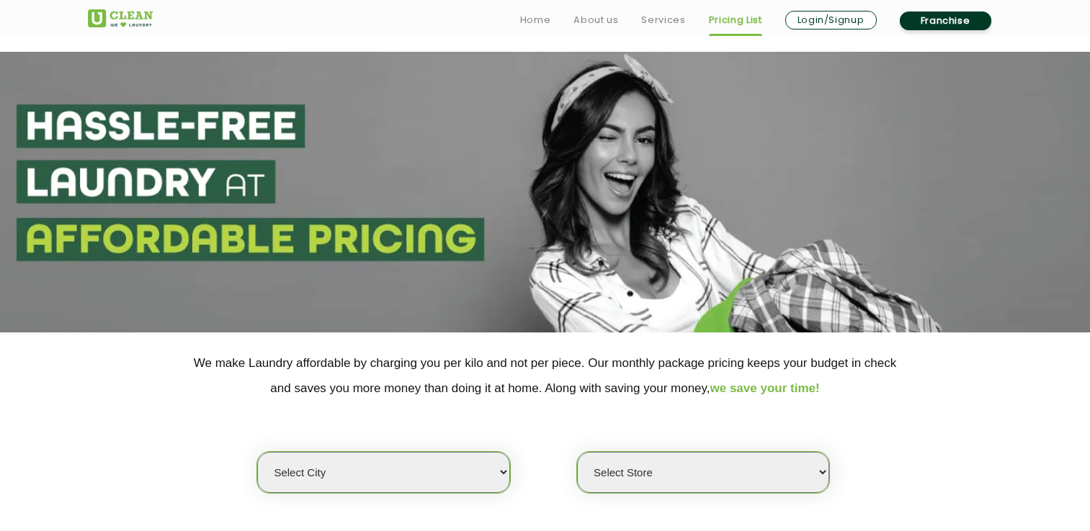
scroll to position [170, 0]
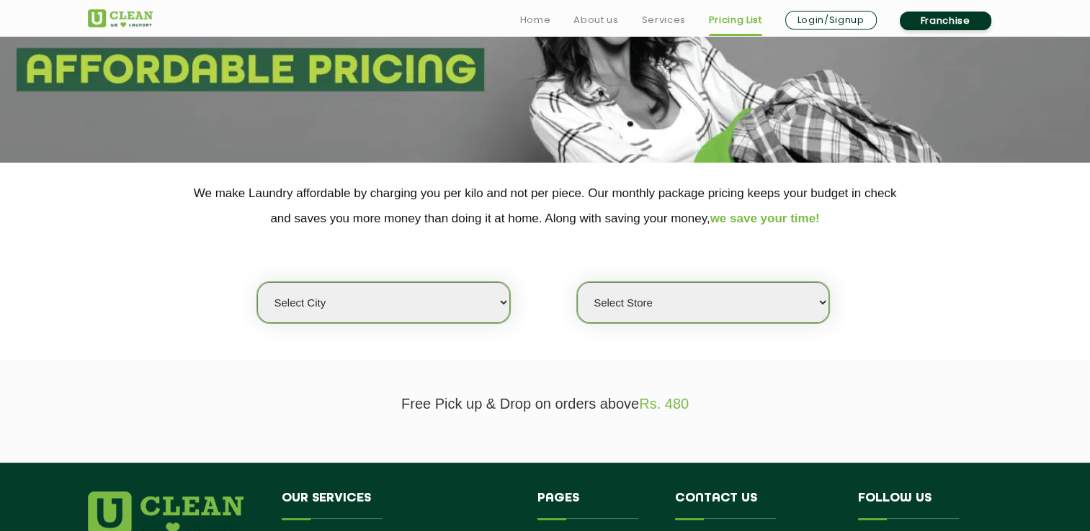
click at [423, 310] on select "Select city [GEOGRAPHIC_DATA] [GEOGRAPHIC_DATA] [GEOGRAPHIC_DATA] [GEOGRAPHIC_D…" at bounding box center [383, 302] width 252 height 41
select select "174"
click at [257, 282] on select "Select city [GEOGRAPHIC_DATA] [GEOGRAPHIC_DATA] [GEOGRAPHIC_DATA] [GEOGRAPHIC_D…" at bounding box center [383, 302] width 252 height 41
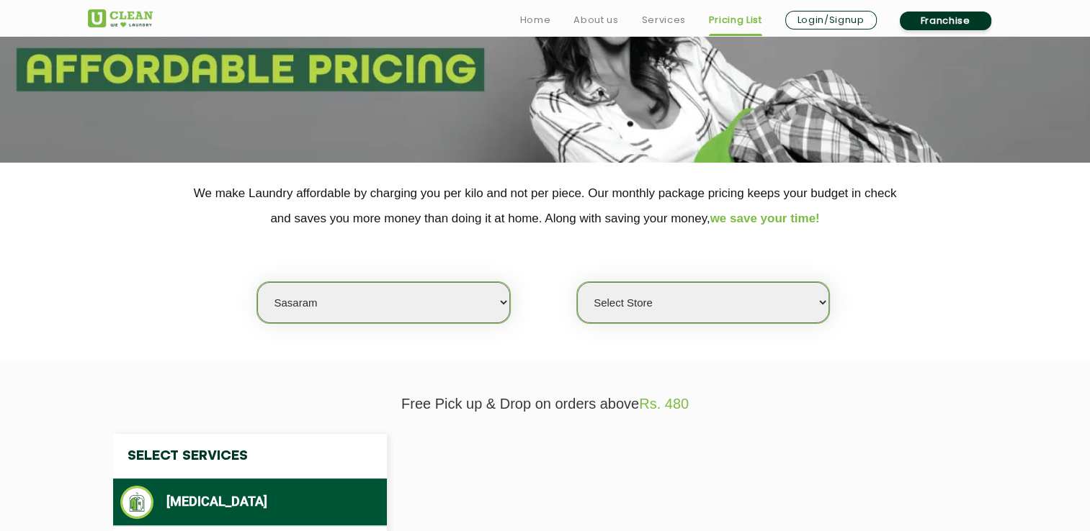
select select "0"
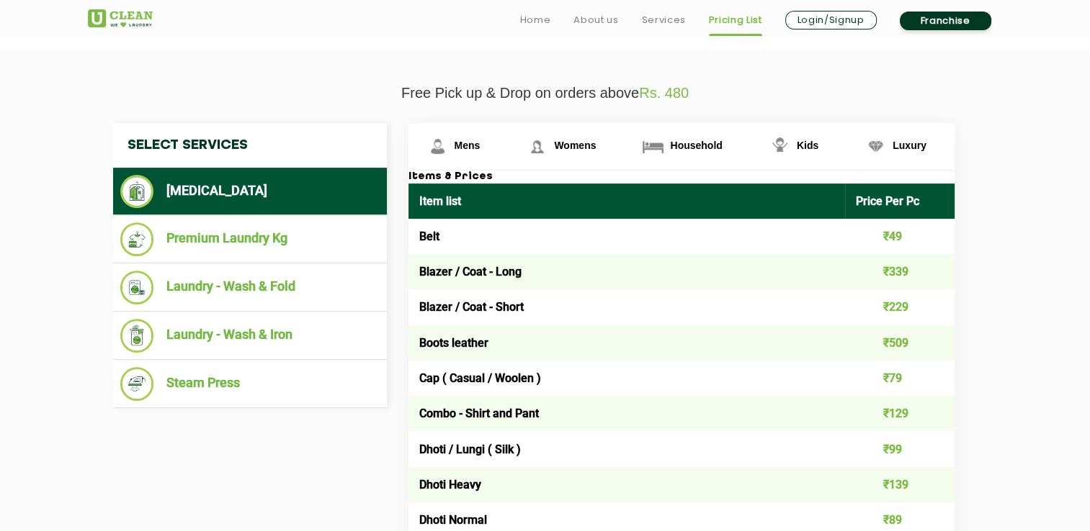
scroll to position [481, 0]
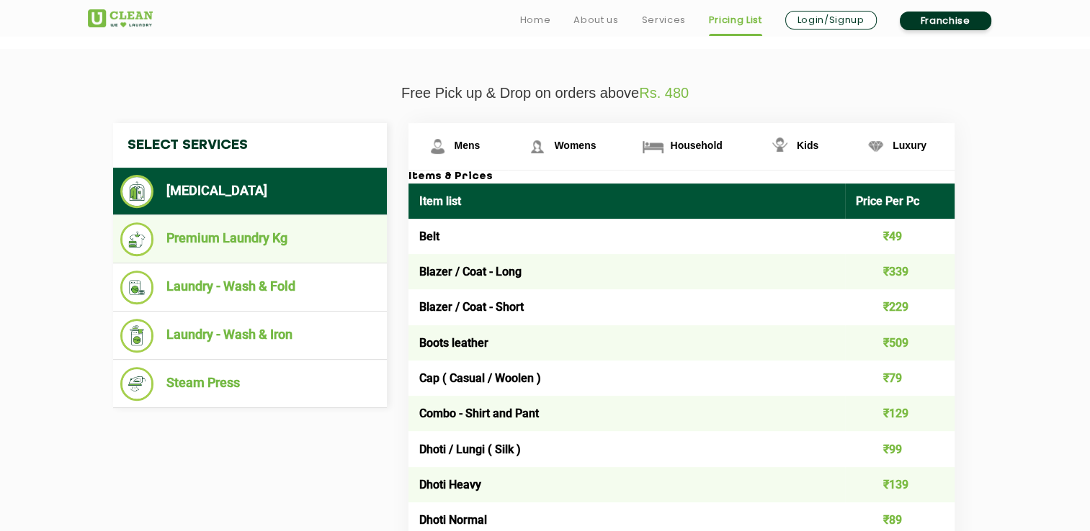
click at [326, 247] on li "Premium Laundry Kg" at bounding box center [249, 240] width 259 height 34
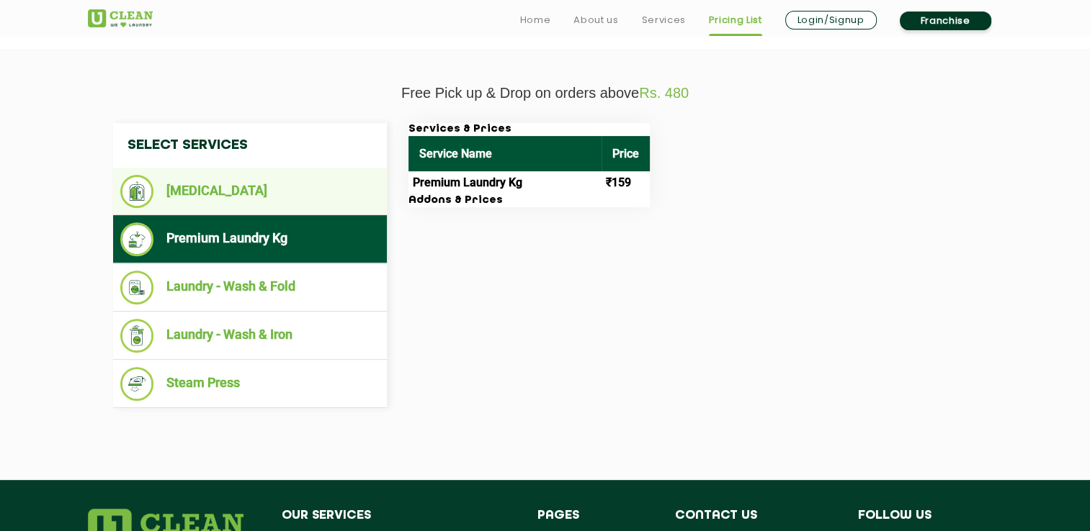
click at [297, 200] on li "[MEDICAL_DATA]" at bounding box center [249, 191] width 259 height 33
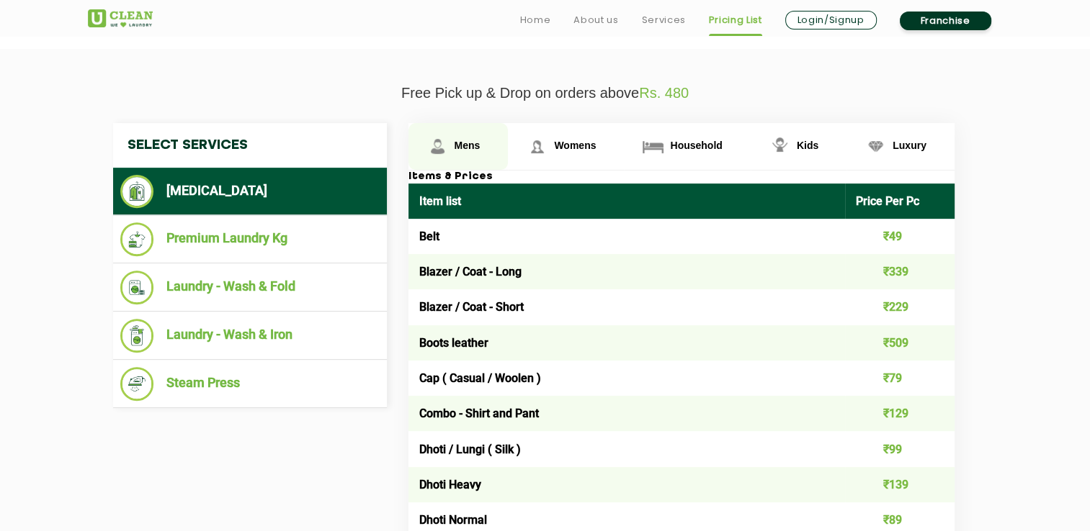
click at [462, 147] on span "Mens" at bounding box center [467, 146] width 26 height 12
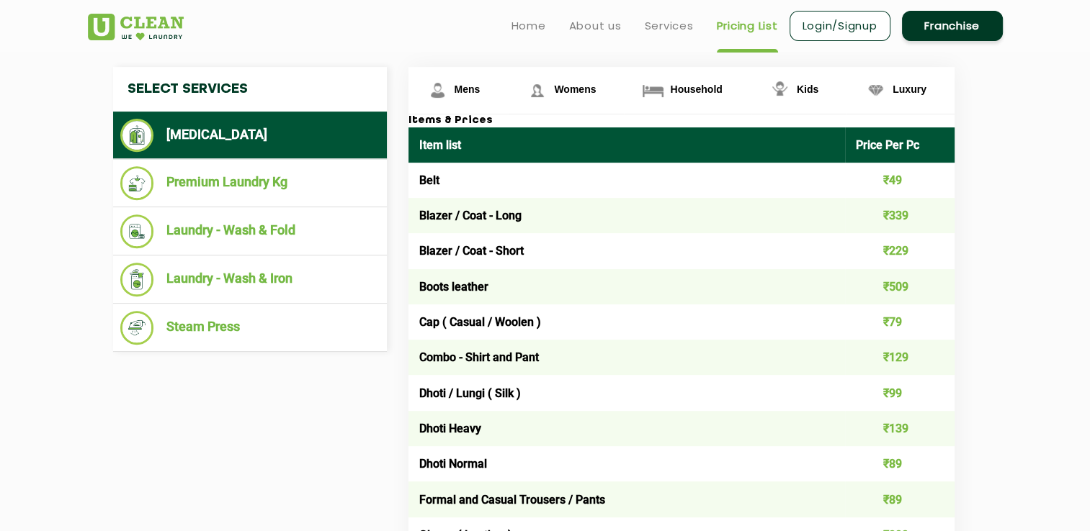
scroll to position [451, 0]
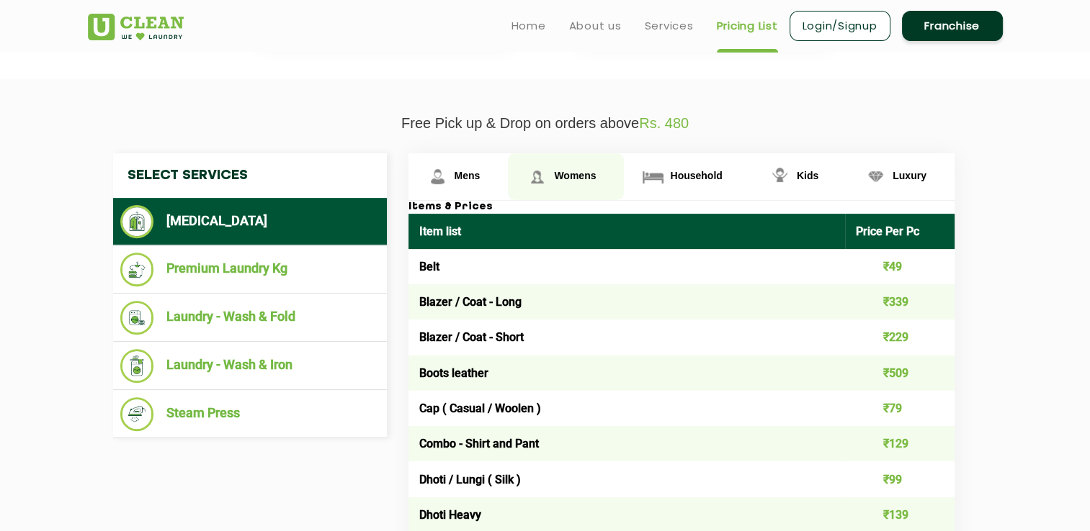
click at [480, 171] on span "Womens" at bounding box center [467, 176] width 26 height 12
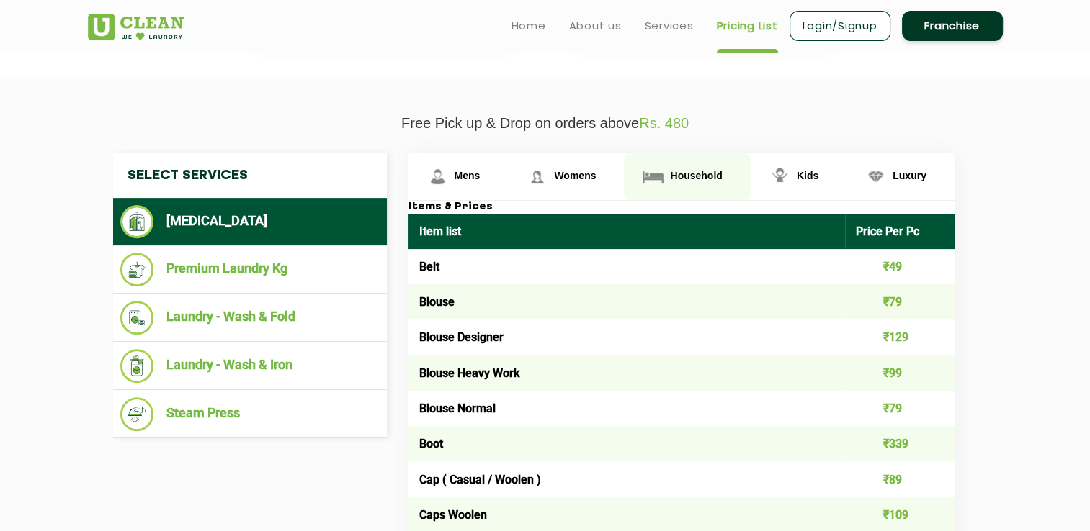
click at [480, 173] on span "Household" at bounding box center [467, 176] width 26 height 12
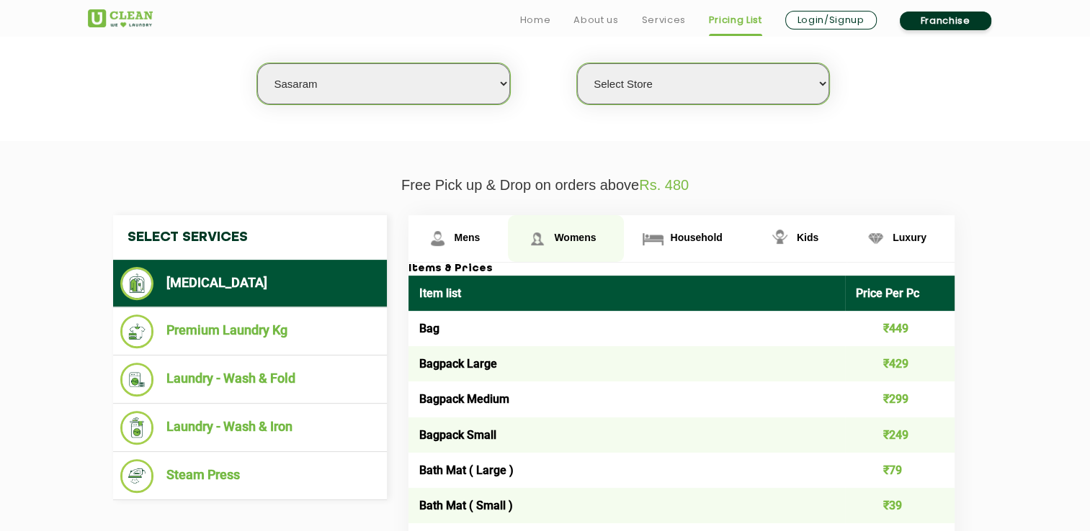
scroll to position [421, 0]
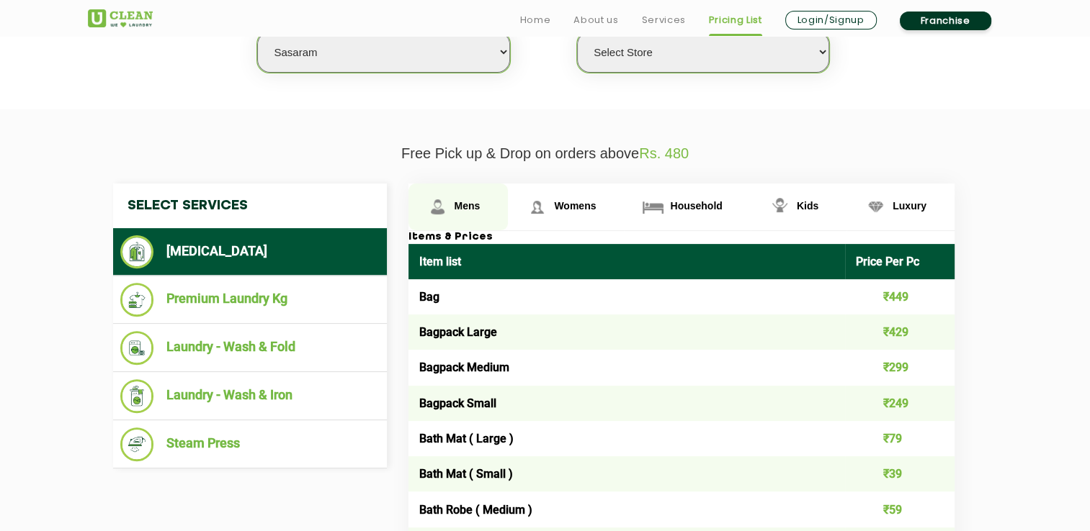
click at [461, 202] on span "Mens" at bounding box center [467, 206] width 26 height 12
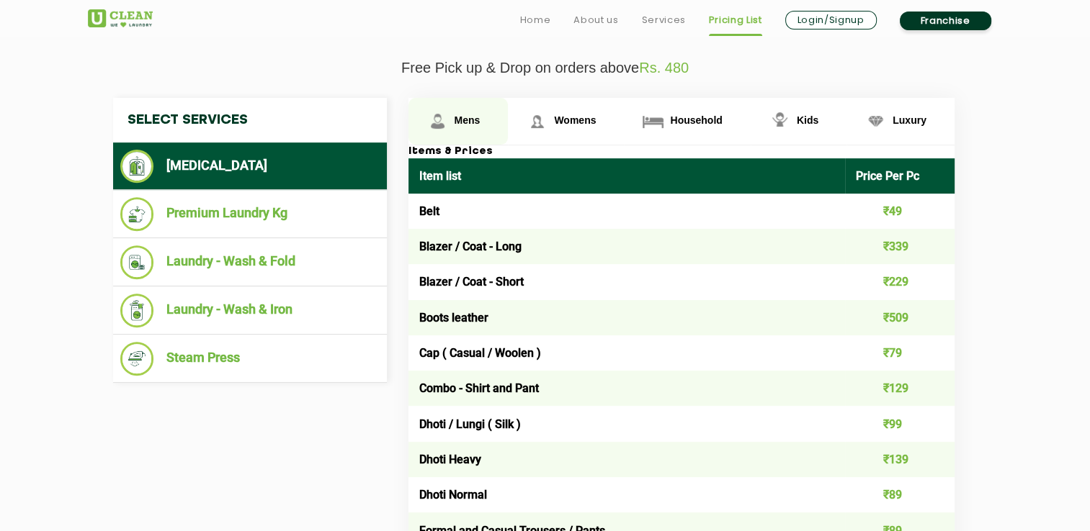
scroll to position [508, 0]
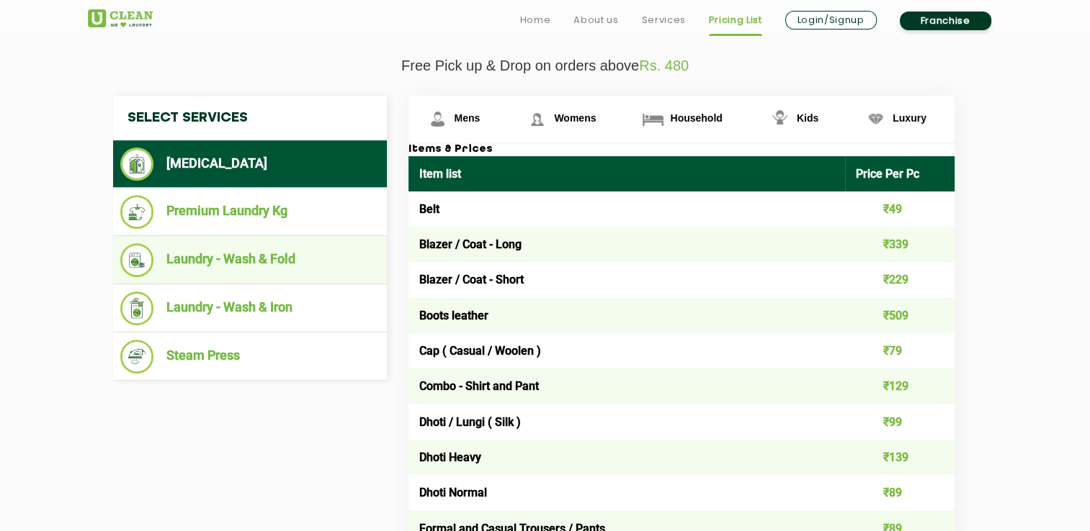
click at [293, 255] on li "Laundry - Wash & Fold" at bounding box center [249, 260] width 259 height 34
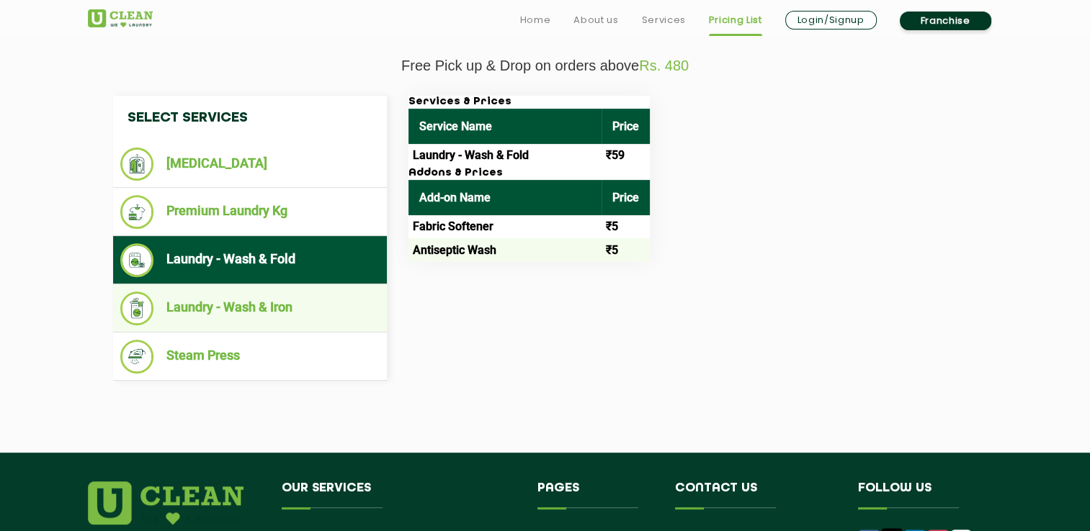
click at [308, 298] on li "Laundry - Wash & Iron" at bounding box center [249, 309] width 259 height 34
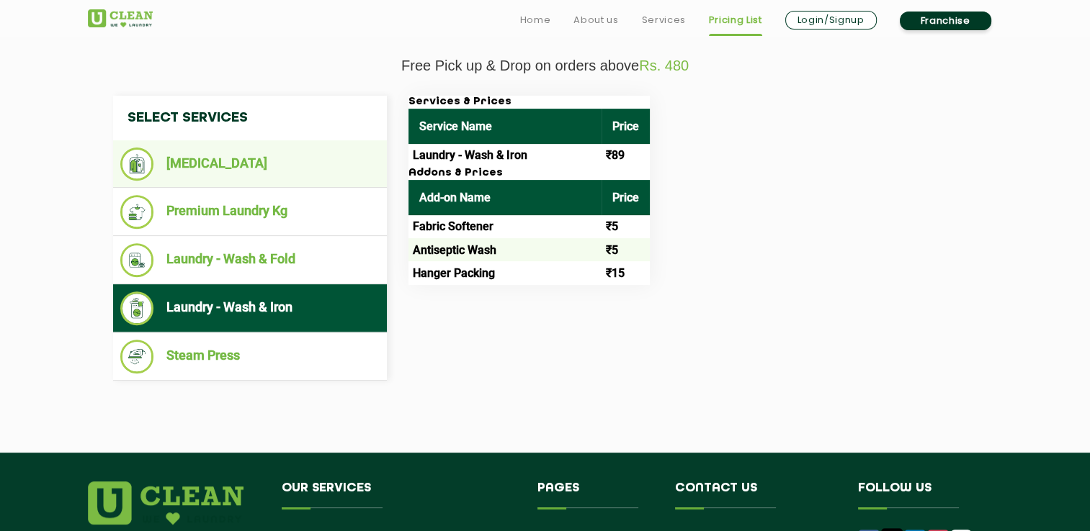
click at [190, 160] on li "[MEDICAL_DATA]" at bounding box center [249, 164] width 259 height 33
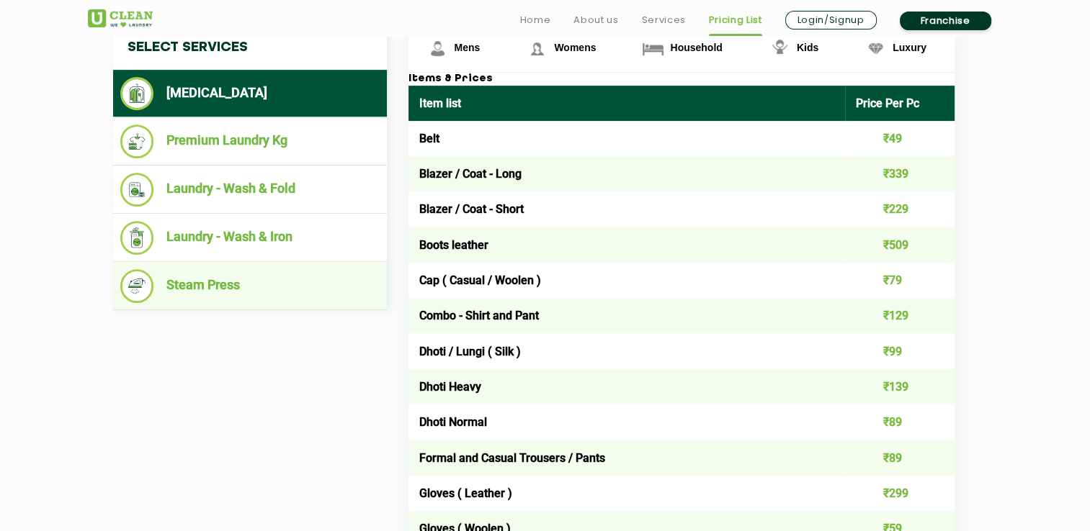
scroll to position [586, 0]
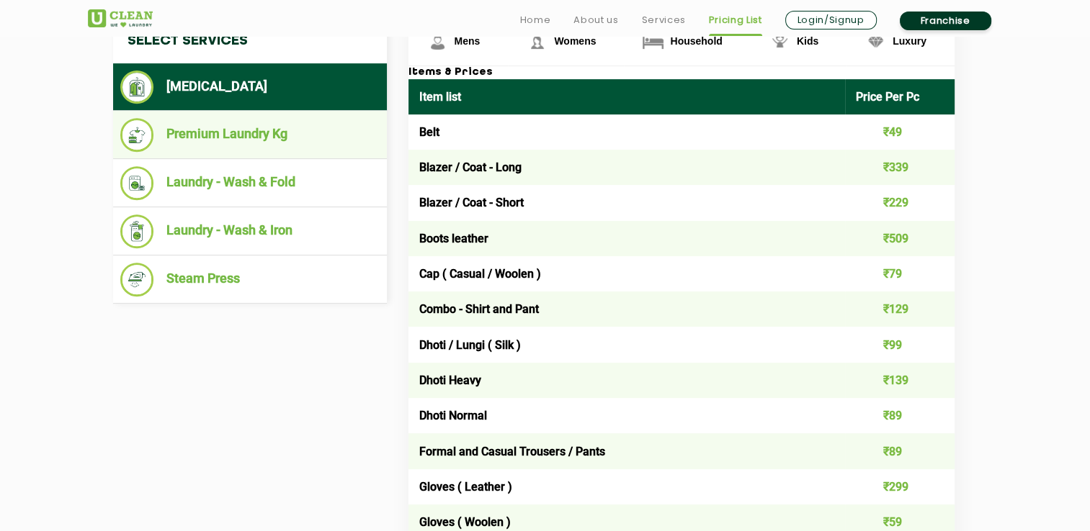
click at [309, 144] on li "Premium Laundry Kg" at bounding box center [249, 135] width 259 height 34
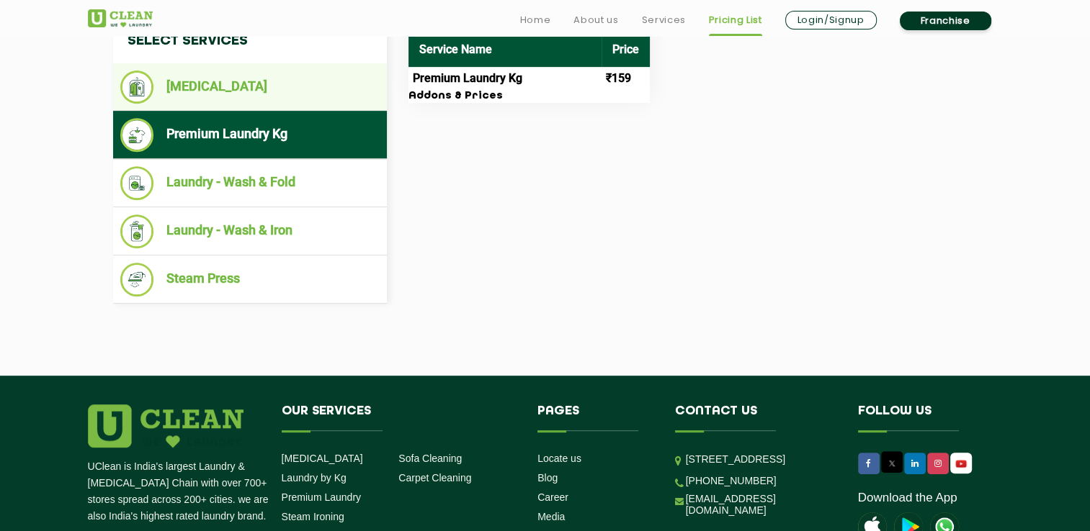
click at [300, 99] on li "[MEDICAL_DATA]" at bounding box center [249, 87] width 259 height 33
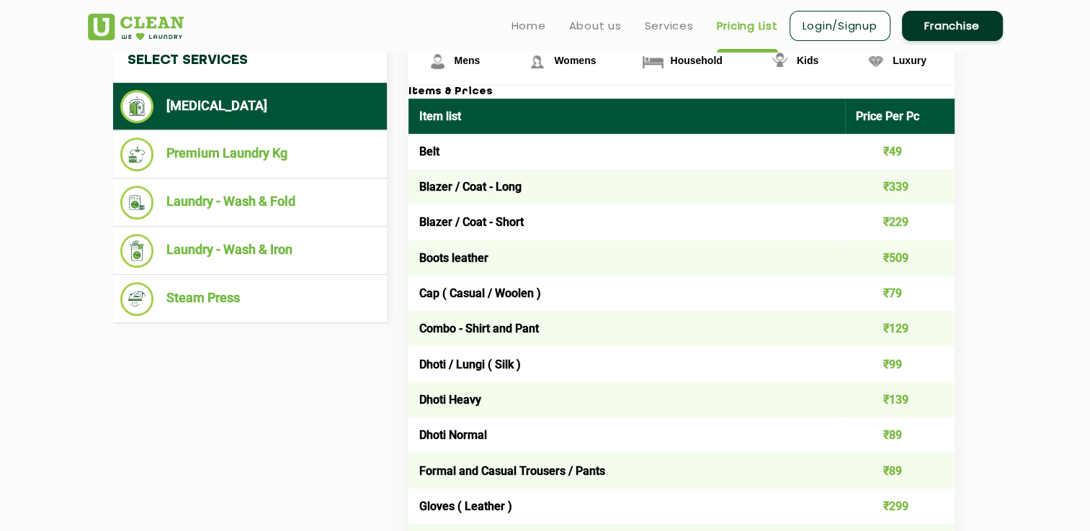
scroll to position [565, 0]
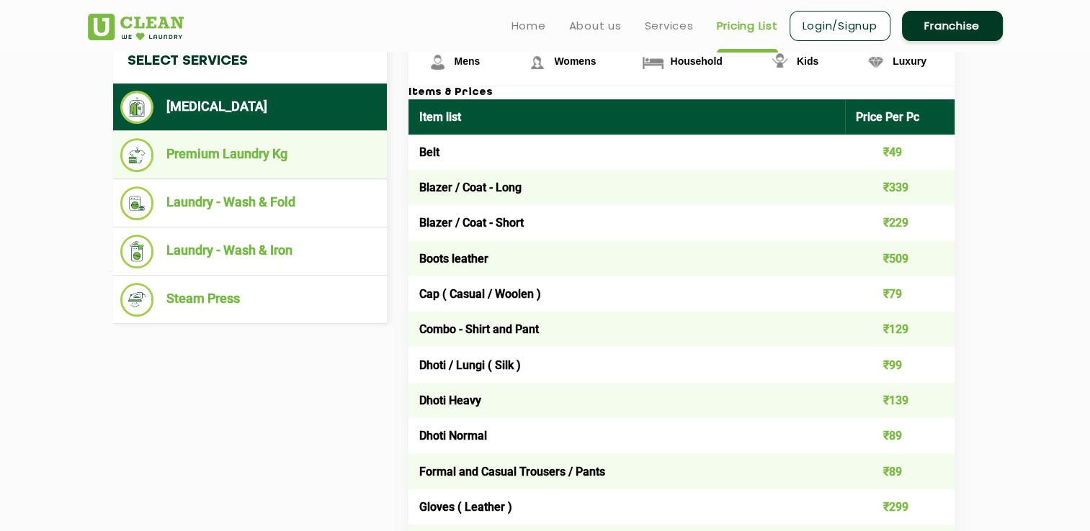
click at [337, 158] on li "Premium Laundry Kg" at bounding box center [249, 155] width 259 height 34
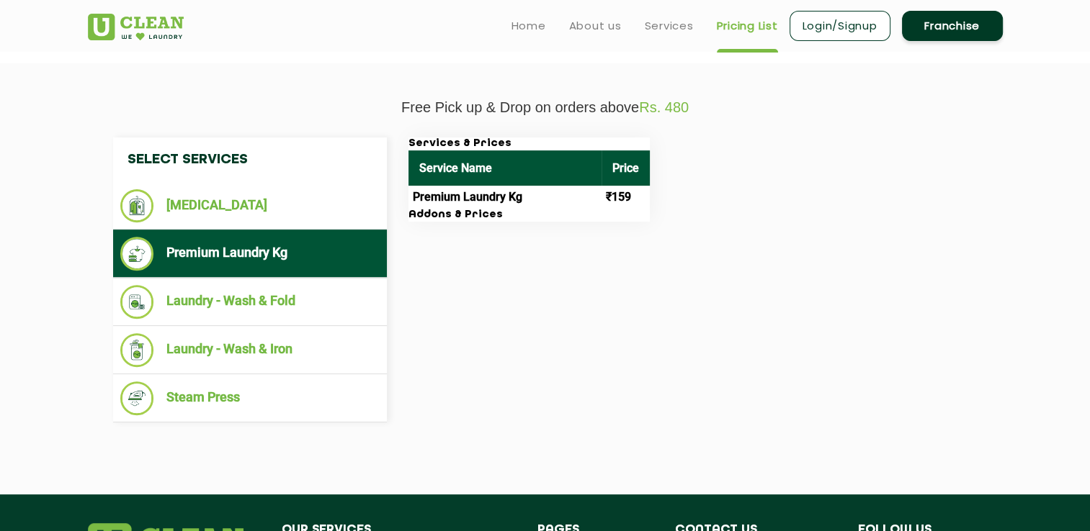
scroll to position [465, 0]
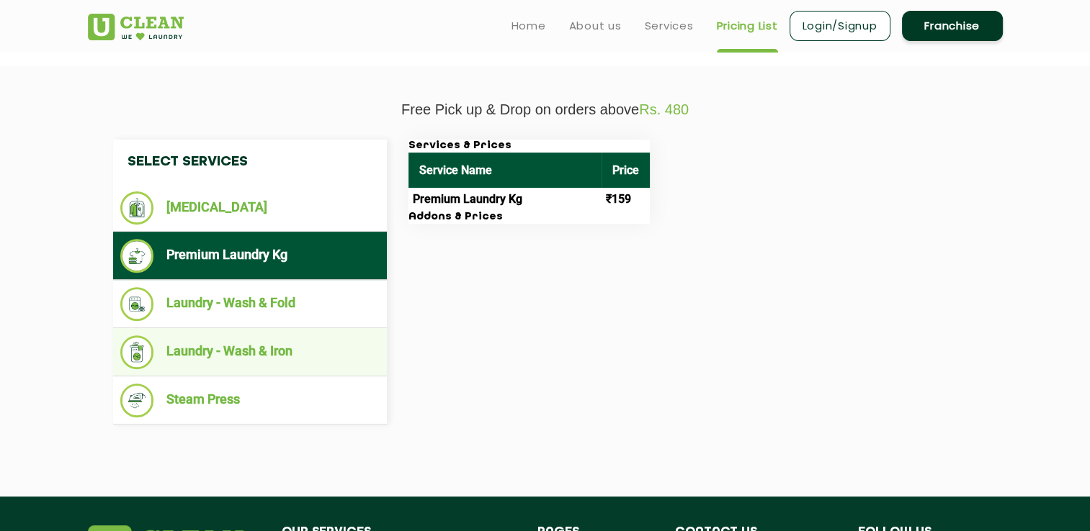
click at [311, 356] on li "Laundry - Wash & Iron" at bounding box center [249, 353] width 259 height 34
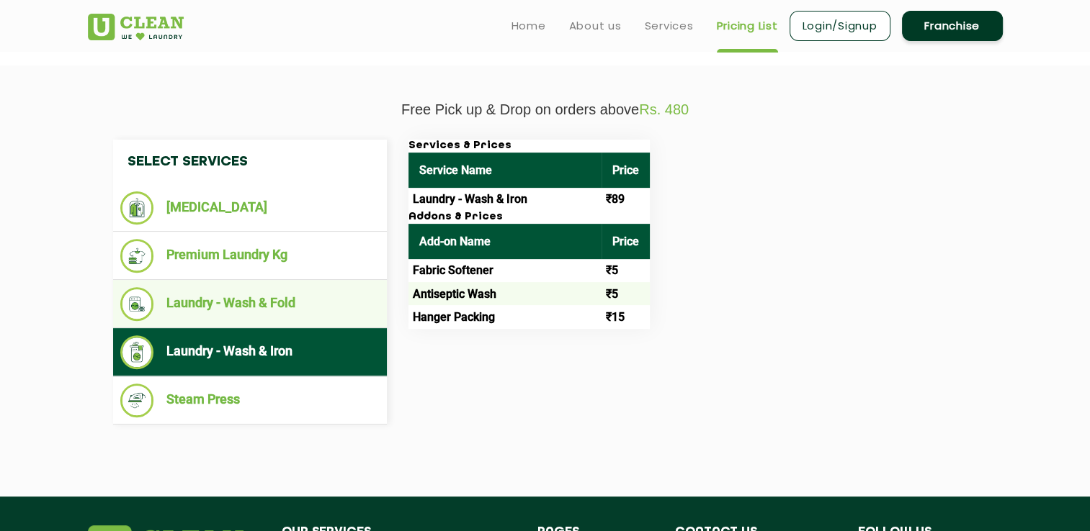
click at [346, 302] on li "Laundry - Wash & Fold" at bounding box center [249, 304] width 259 height 34
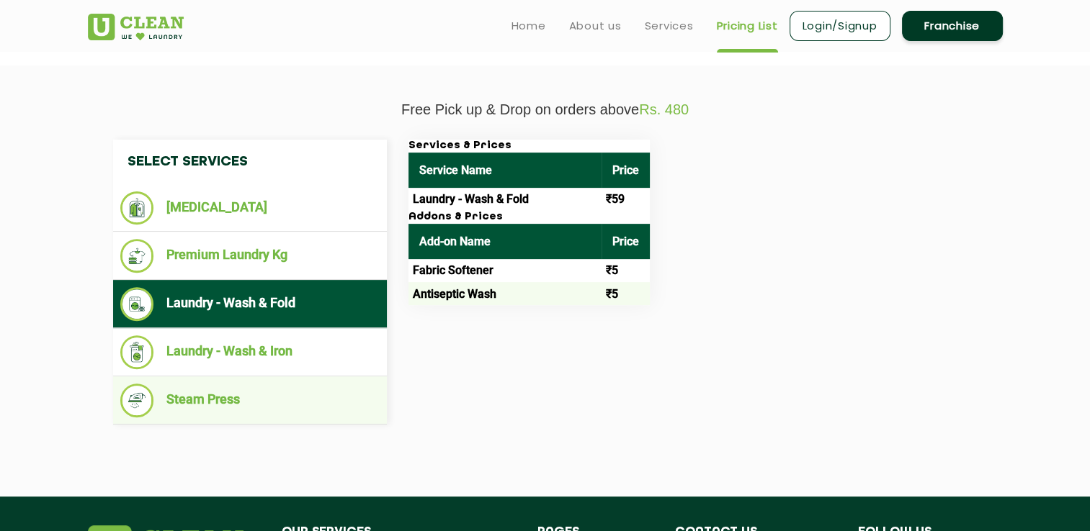
click at [346, 386] on li "Steam Press" at bounding box center [249, 401] width 259 height 34
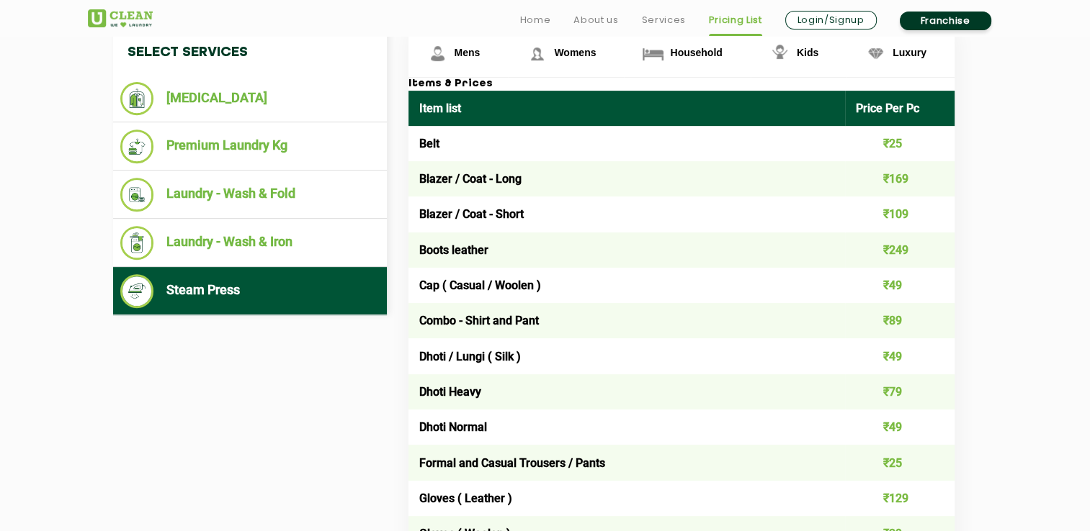
scroll to position [576, 0]
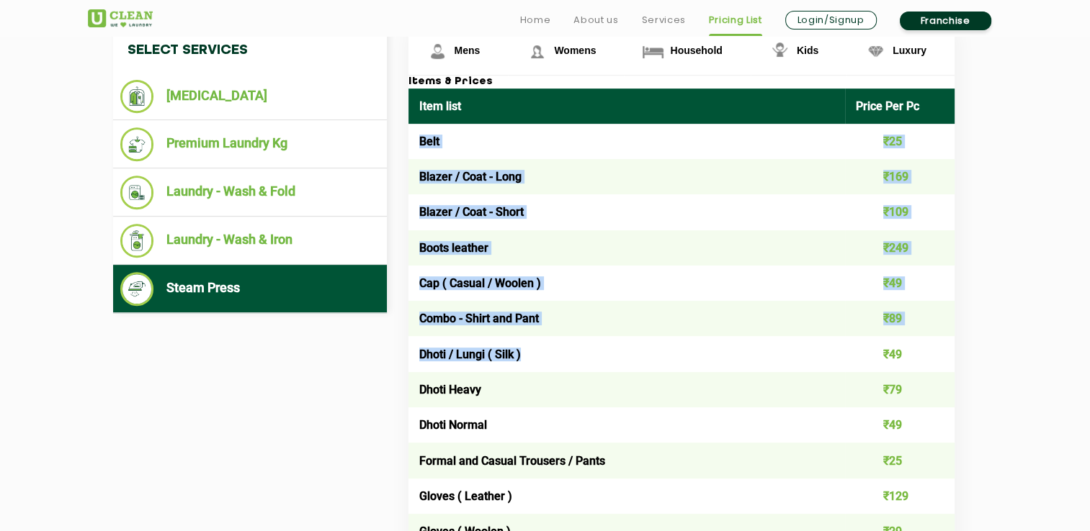
drag, startPoint x: 412, startPoint y: 140, endPoint x: 802, endPoint y: 359, distance: 447.9
click at [802, 359] on td "Dhoti / Lungi ( Silk )" at bounding box center [626, 353] width 437 height 35
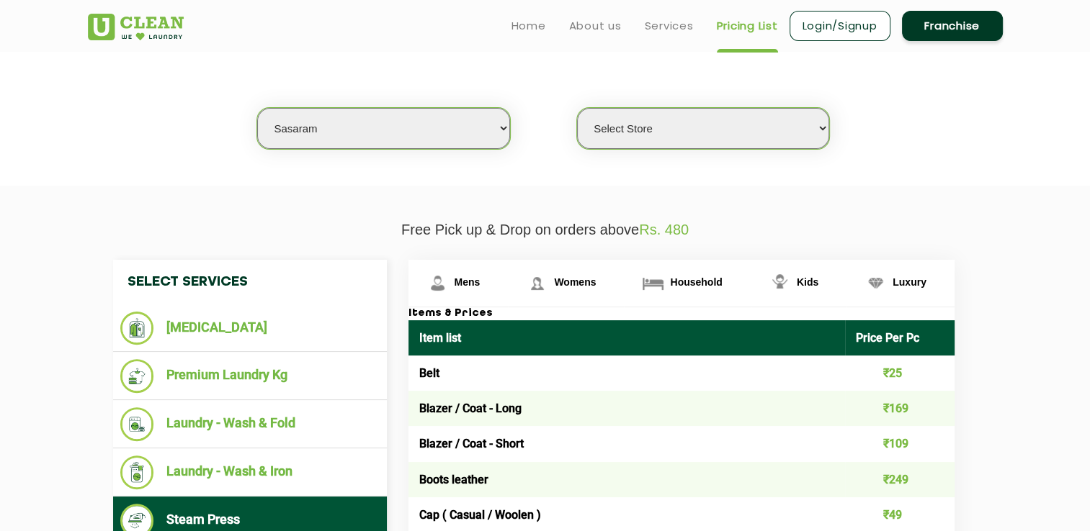
scroll to position [344, 0]
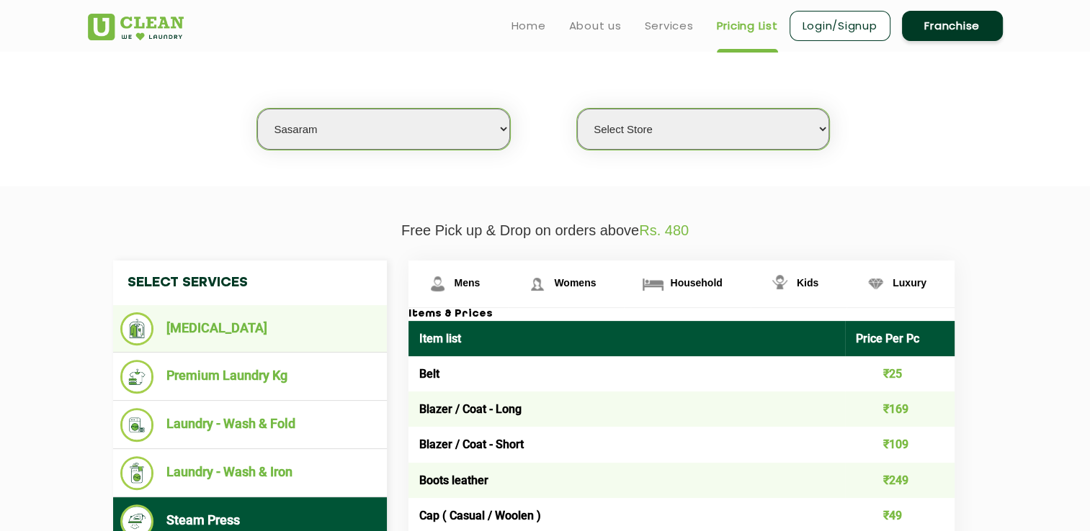
click at [266, 338] on li "[MEDICAL_DATA]" at bounding box center [249, 329] width 259 height 33
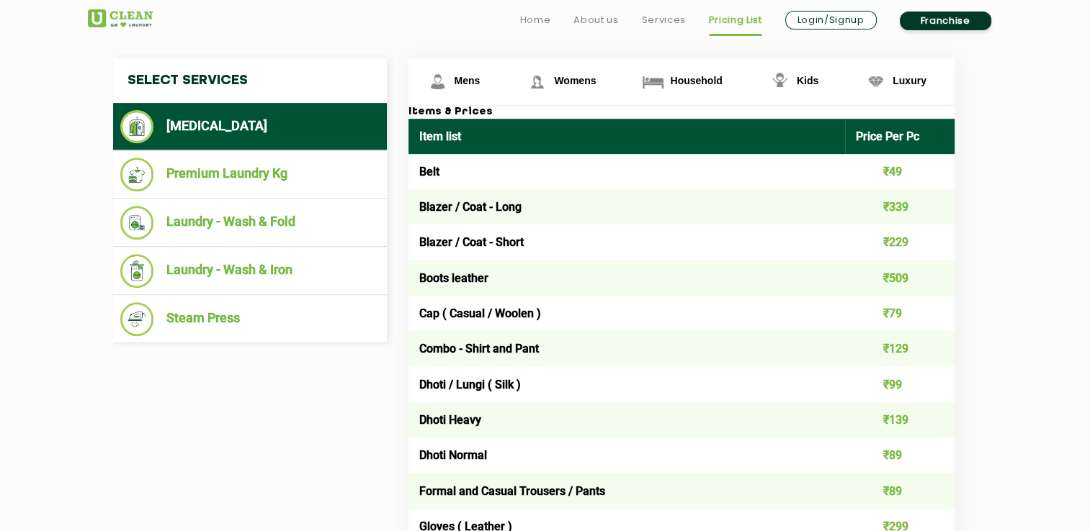
scroll to position [567, 0]
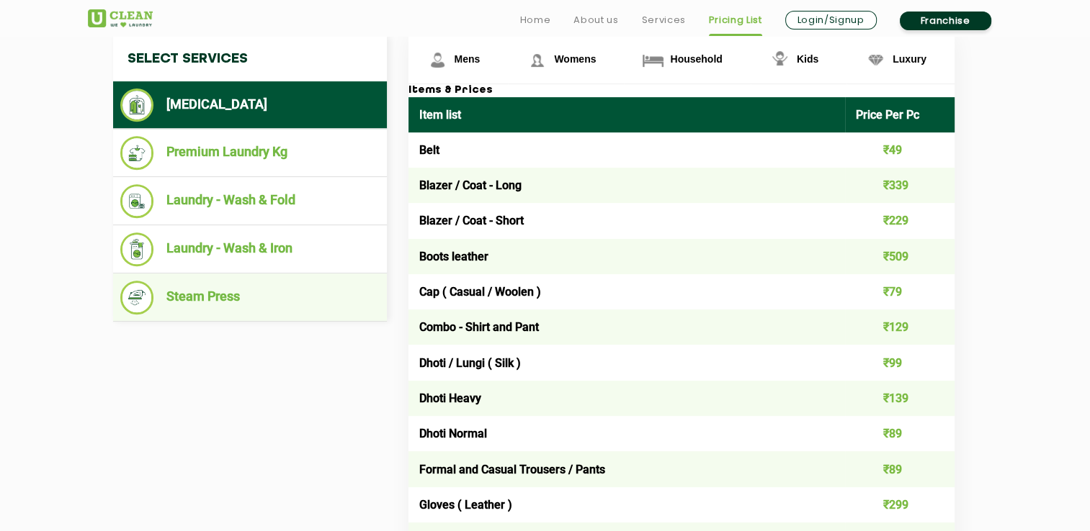
click at [281, 290] on li "Steam Press" at bounding box center [249, 298] width 259 height 34
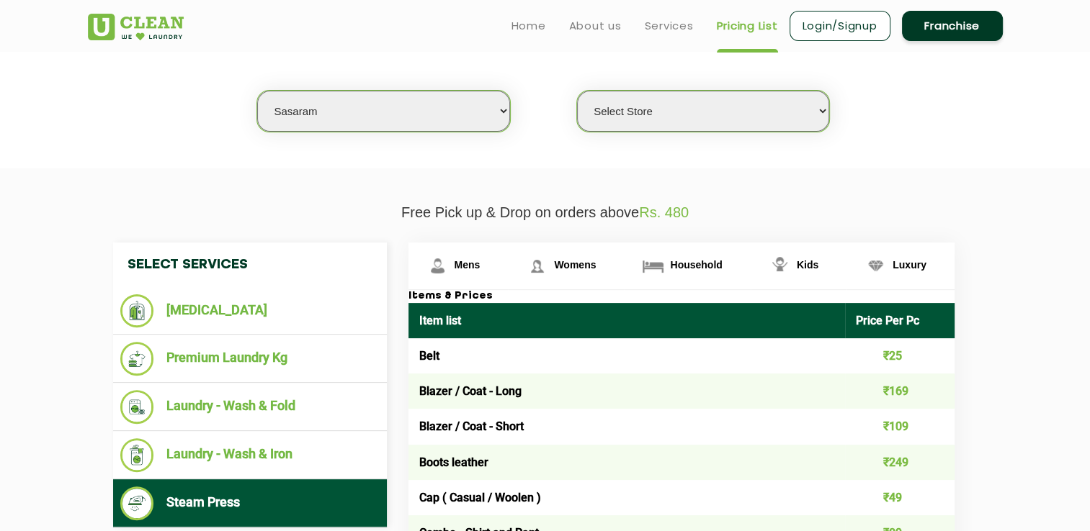
scroll to position [341, 0]
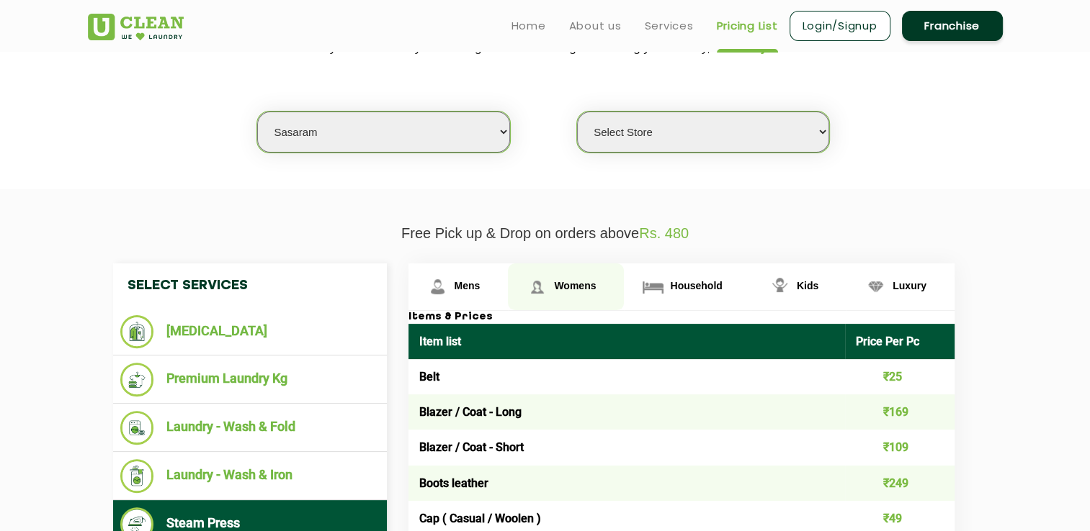
click at [480, 287] on span "Womens" at bounding box center [467, 286] width 26 height 12
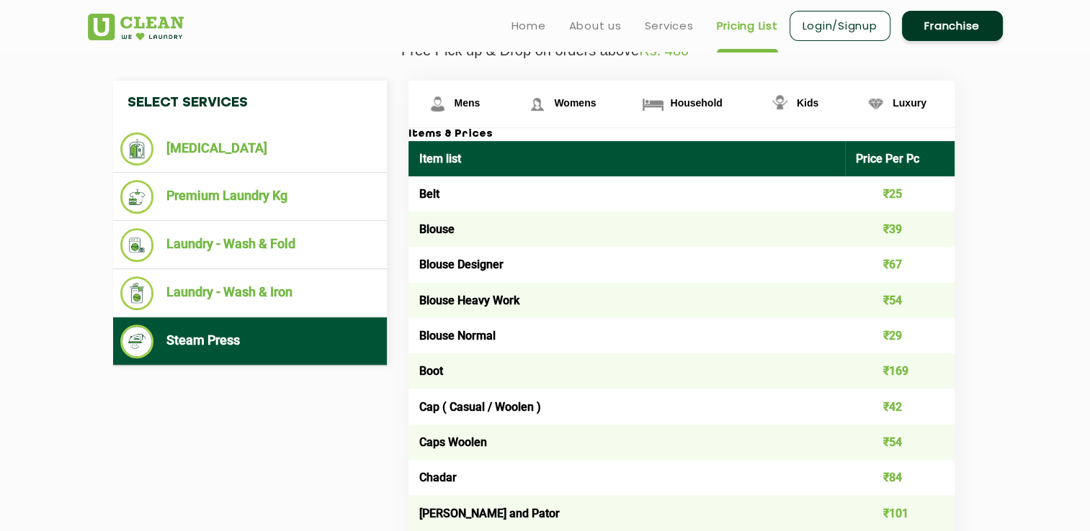
scroll to position [524, 0]
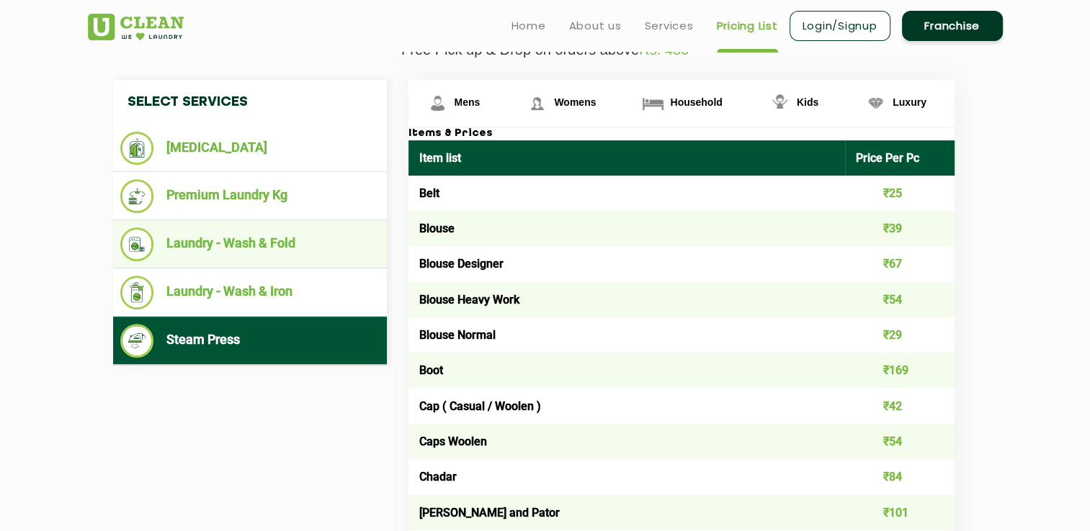
click at [311, 261] on ul "Laundry - Wash & Fold" at bounding box center [250, 244] width 274 height 48
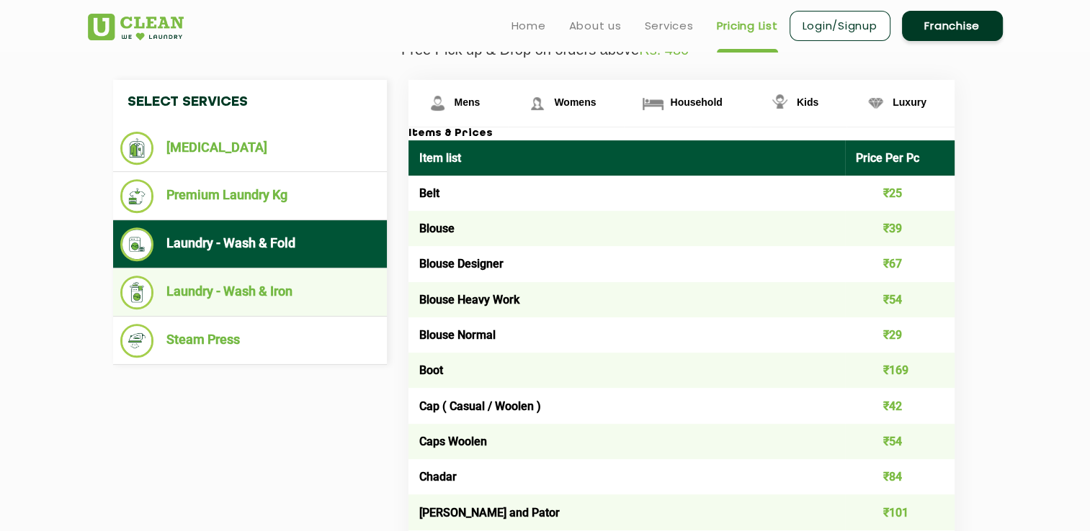
click at [300, 284] on li "Laundry - Wash & Iron" at bounding box center [249, 293] width 259 height 34
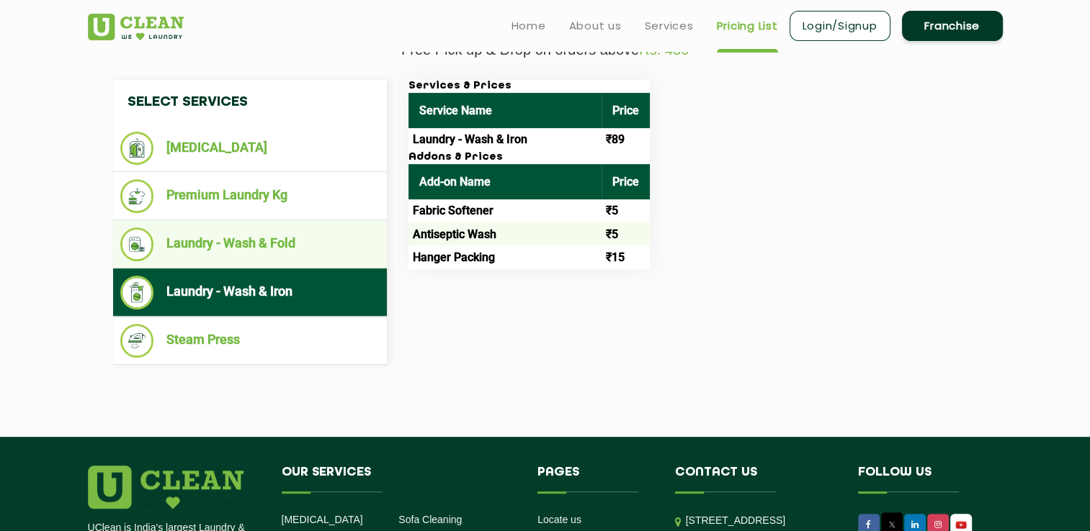
click at [306, 261] on ul "Laundry - Wash & Fold" at bounding box center [250, 244] width 274 height 48
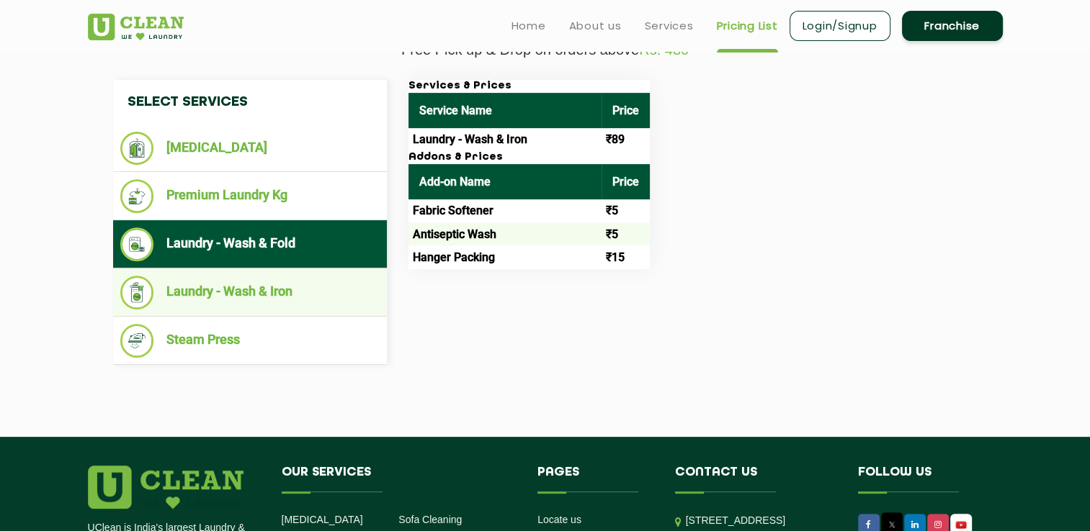
click at [269, 292] on li "Laundry - Wash & Iron" at bounding box center [249, 293] width 259 height 34
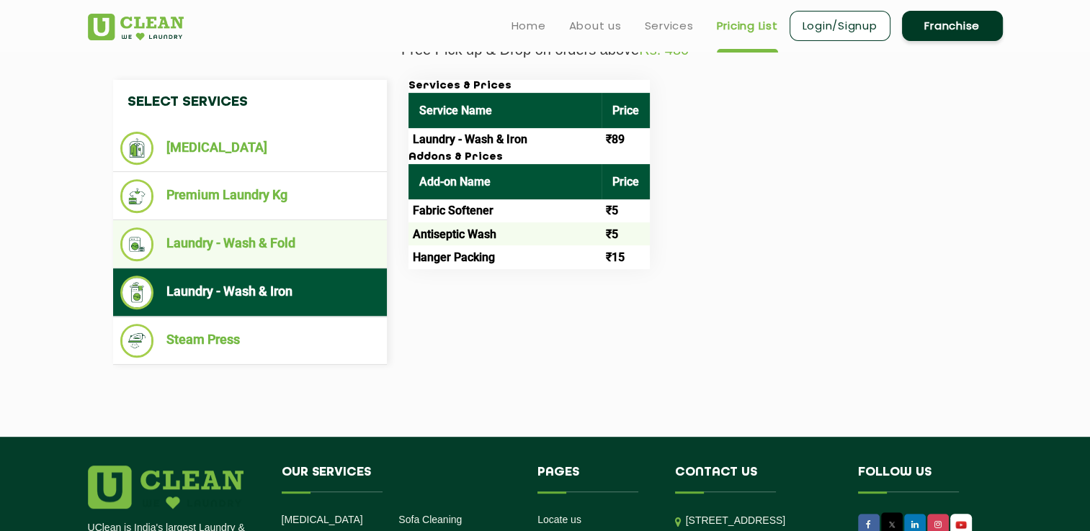
click at [287, 244] on li "Laundry - Wash & Fold" at bounding box center [249, 245] width 259 height 34
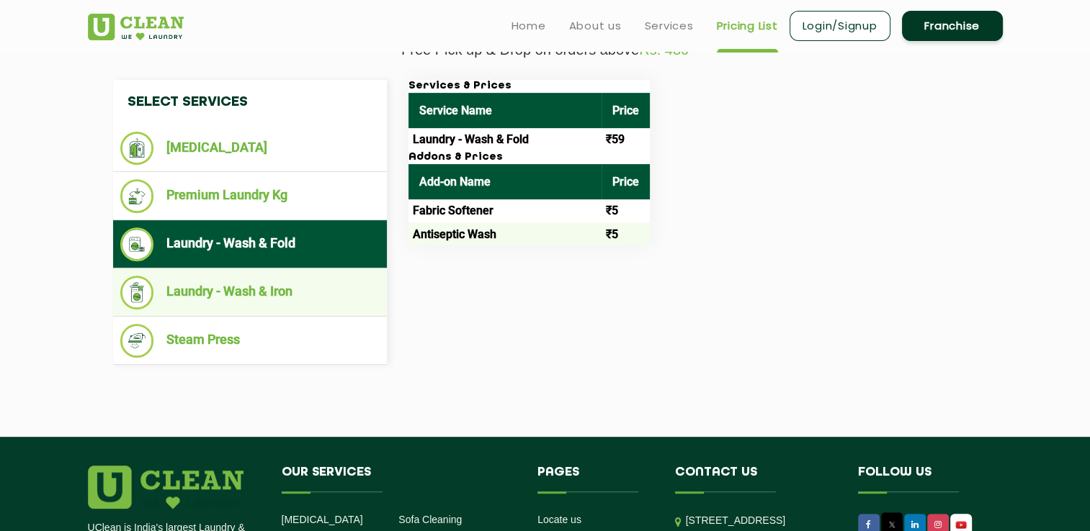
click at [287, 284] on li "Laundry - Wash & Iron" at bounding box center [249, 293] width 259 height 34
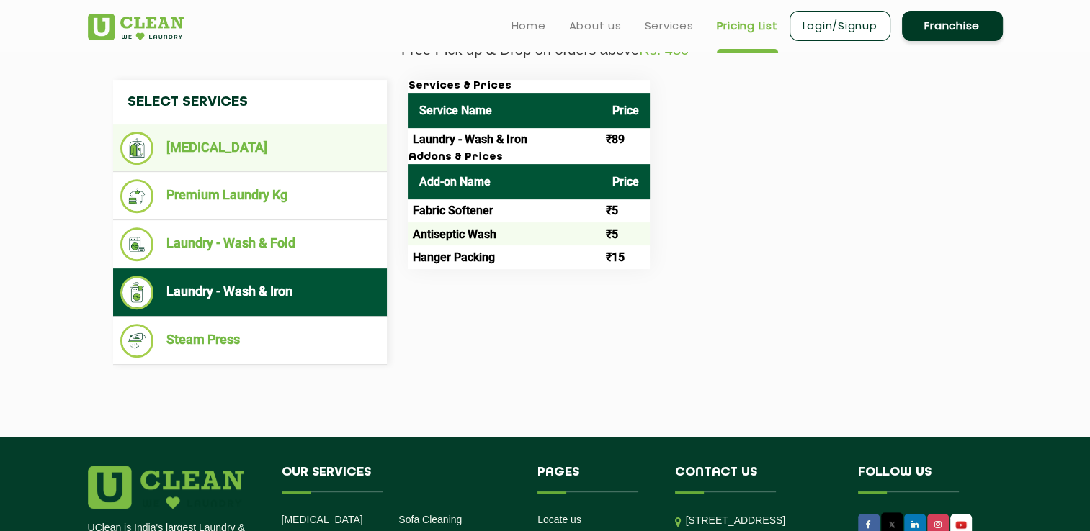
click at [300, 166] on ul "[MEDICAL_DATA]" at bounding box center [250, 149] width 274 height 48
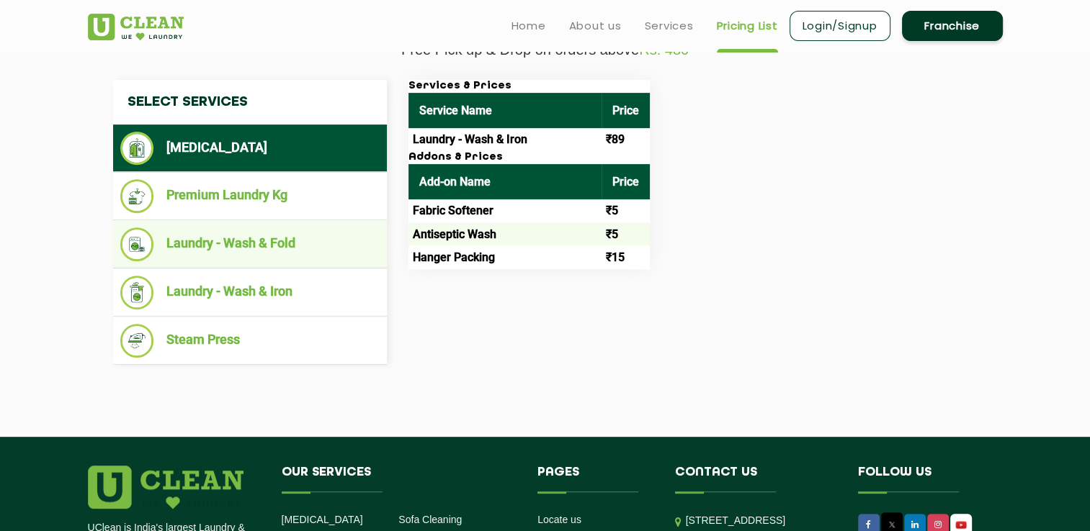
click at [296, 251] on li "Laundry - Wash & Fold" at bounding box center [249, 245] width 259 height 34
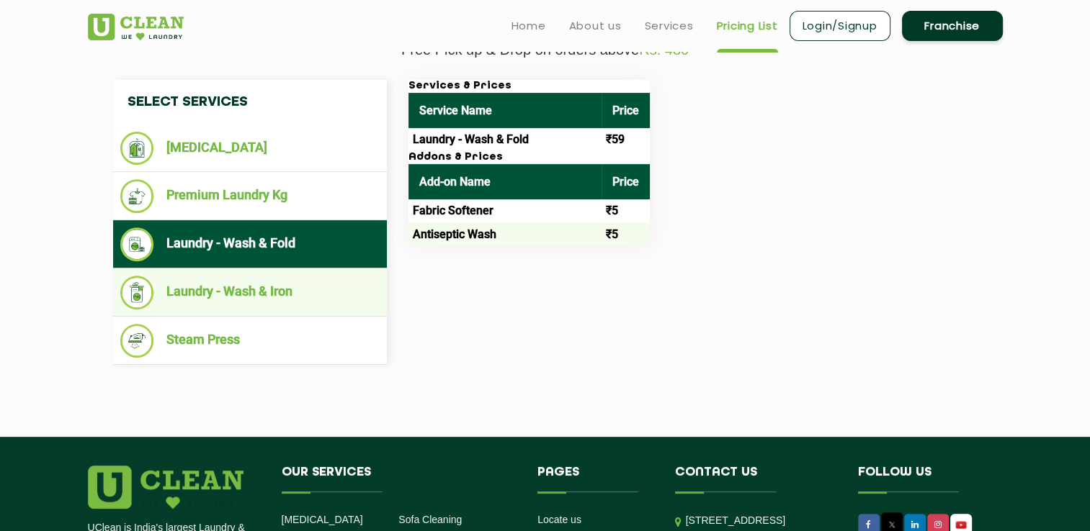
click at [300, 273] on ul "Laundry - Wash & Iron" at bounding box center [250, 293] width 274 height 48
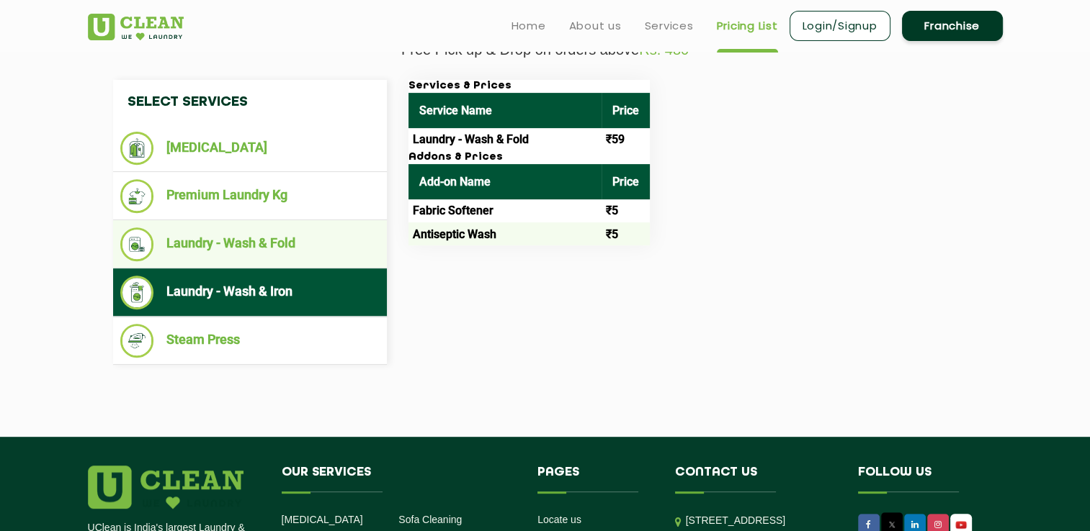
click at [326, 220] on ul "Laundry - Wash & Fold" at bounding box center [250, 244] width 274 height 48
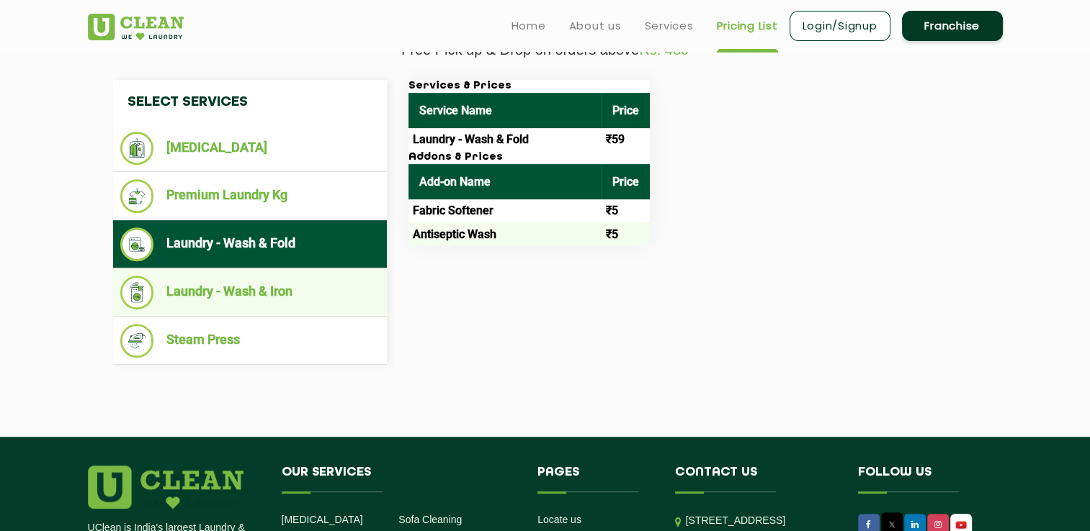
click at [297, 292] on li "Laundry - Wash & Iron" at bounding box center [249, 293] width 259 height 34
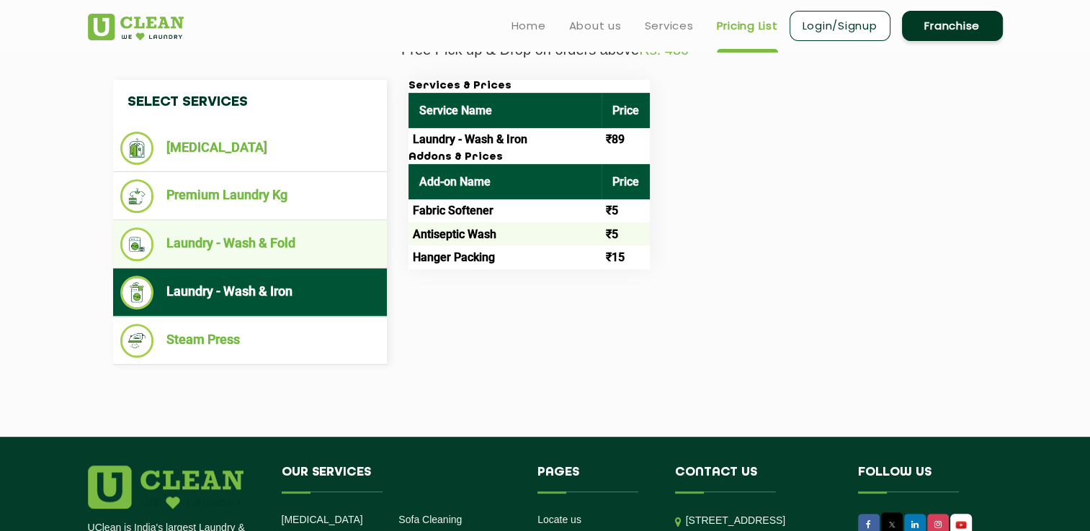
click at [326, 255] on li "Laundry - Wash & Fold" at bounding box center [249, 245] width 259 height 34
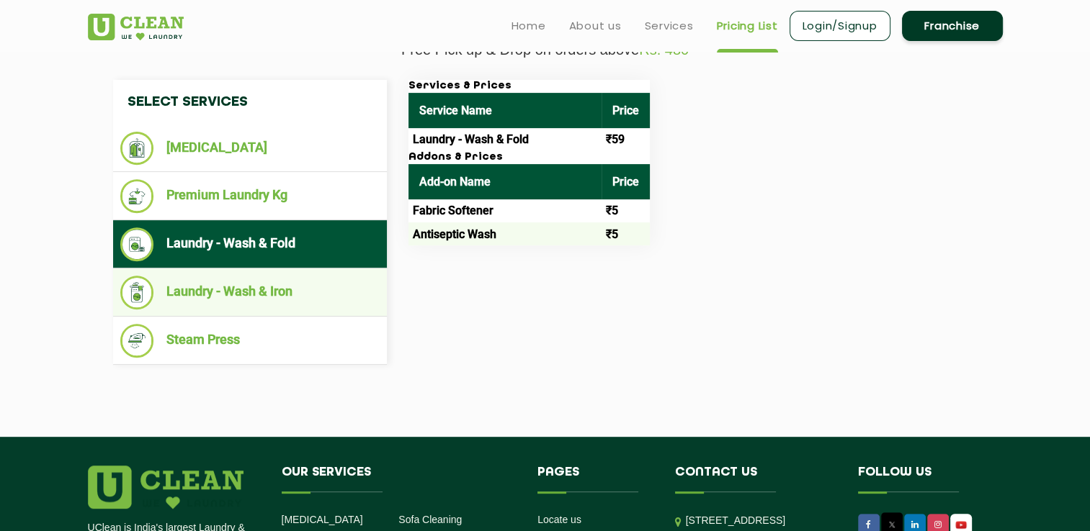
click at [326, 278] on li "Laundry - Wash & Iron" at bounding box center [249, 293] width 259 height 34
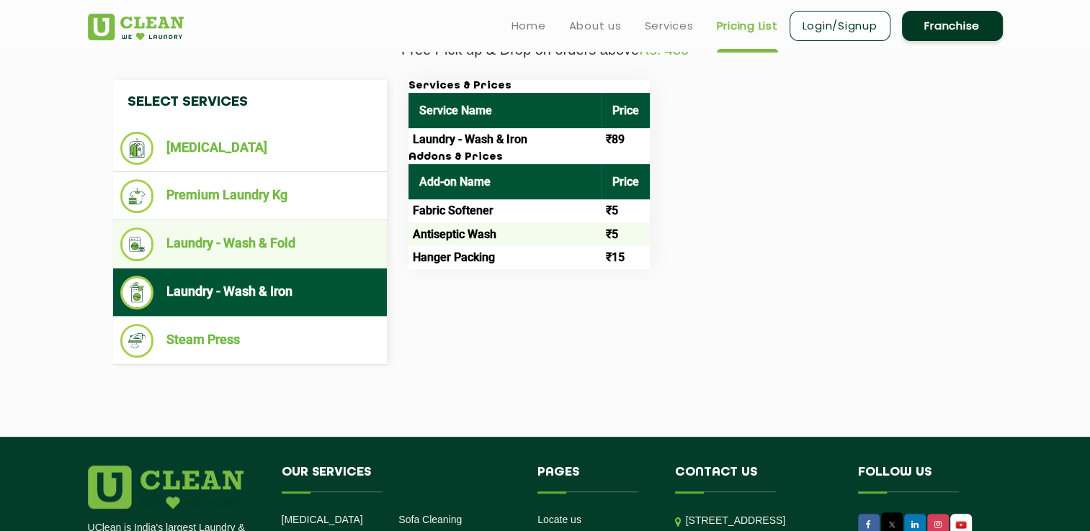
click at [314, 259] on li "Laundry - Wash & Fold" at bounding box center [249, 245] width 259 height 34
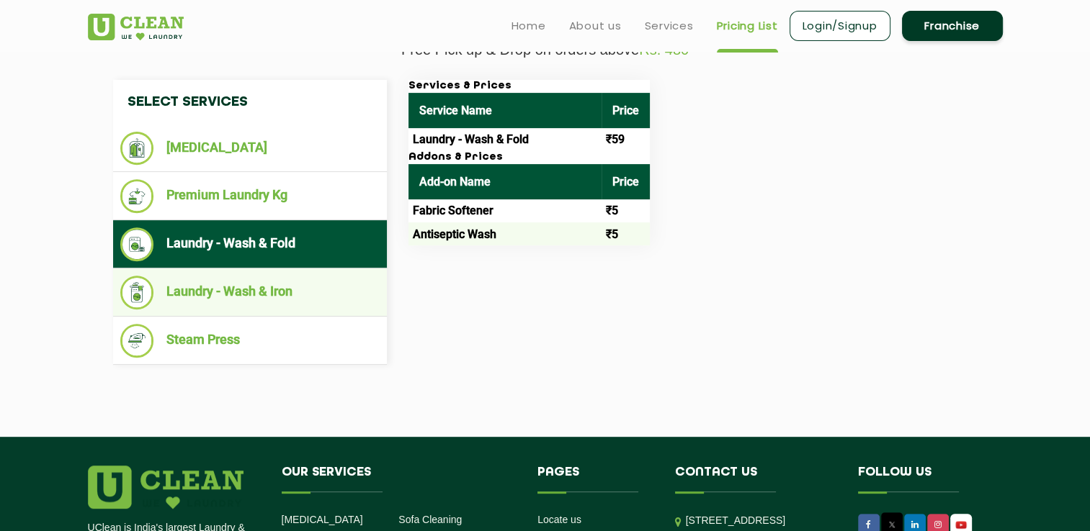
click at [301, 292] on li "Laundry - Wash & Iron" at bounding box center [249, 293] width 259 height 34
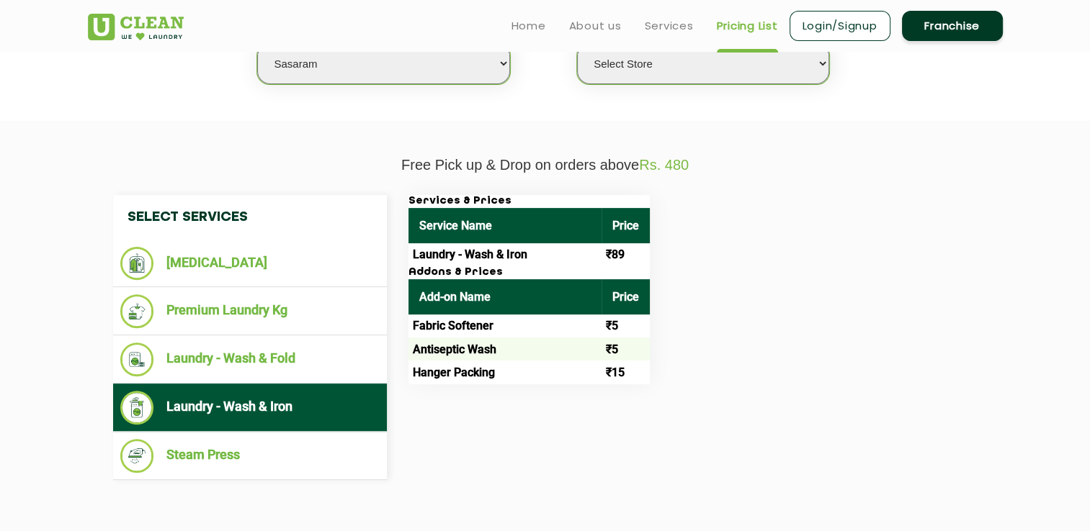
scroll to position [408, 0]
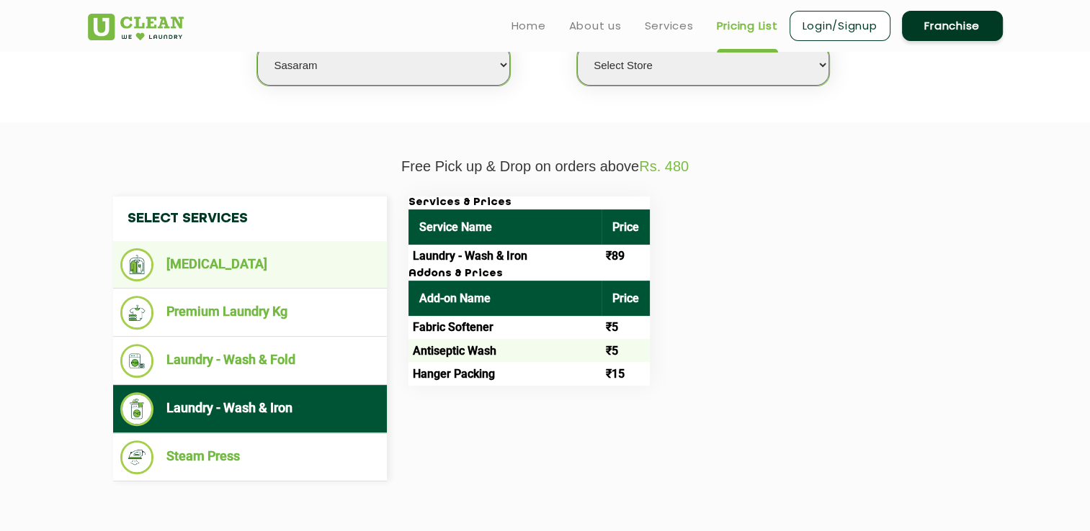
click at [311, 255] on li "[MEDICAL_DATA]" at bounding box center [249, 264] width 259 height 33
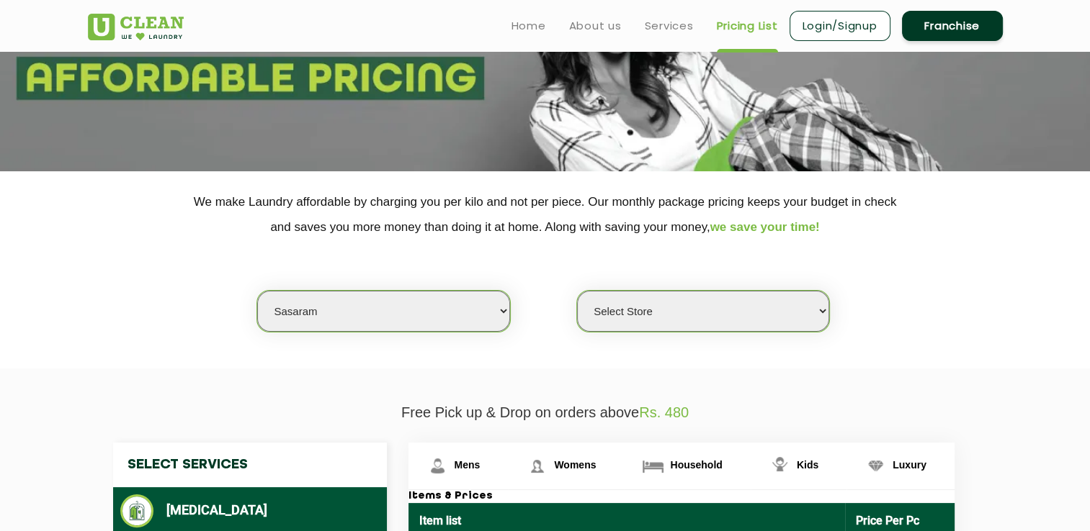
scroll to position [0, 0]
